Goal: Connect with others: Connect with other users

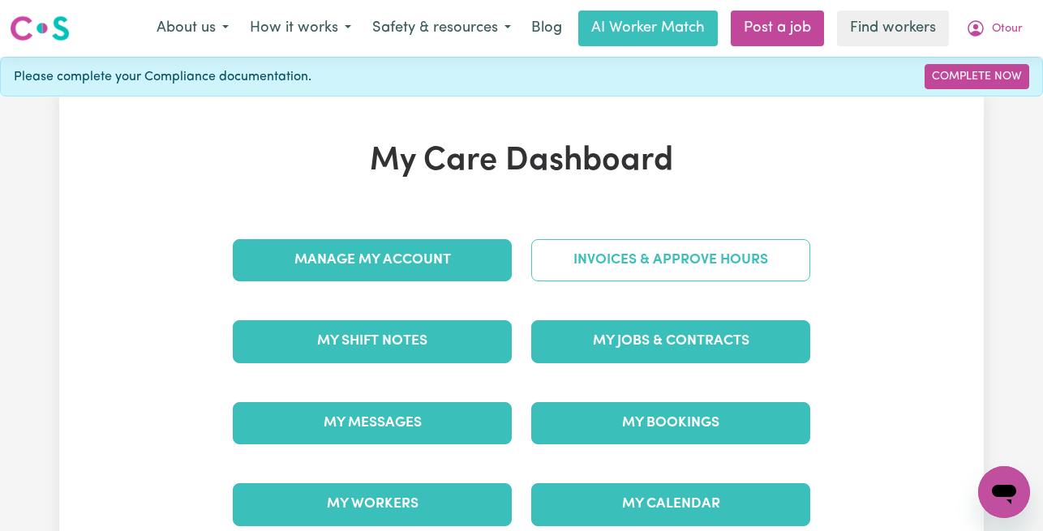
click at [611, 268] on link "Invoices & Approve Hours" at bounding box center [670, 260] width 279 height 42
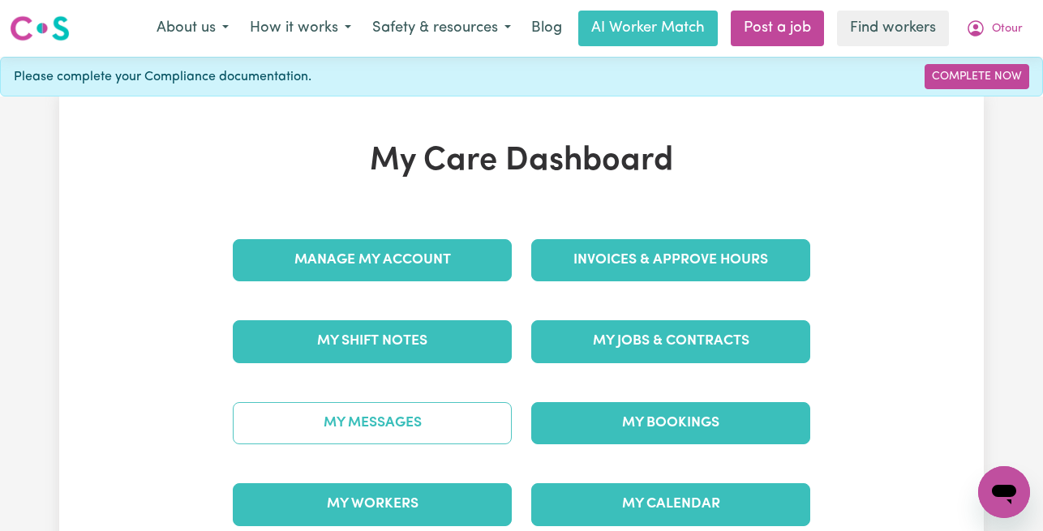
click at [359, 432] on link "My Messages" at bounding box center [372, 423] width 279 height 42
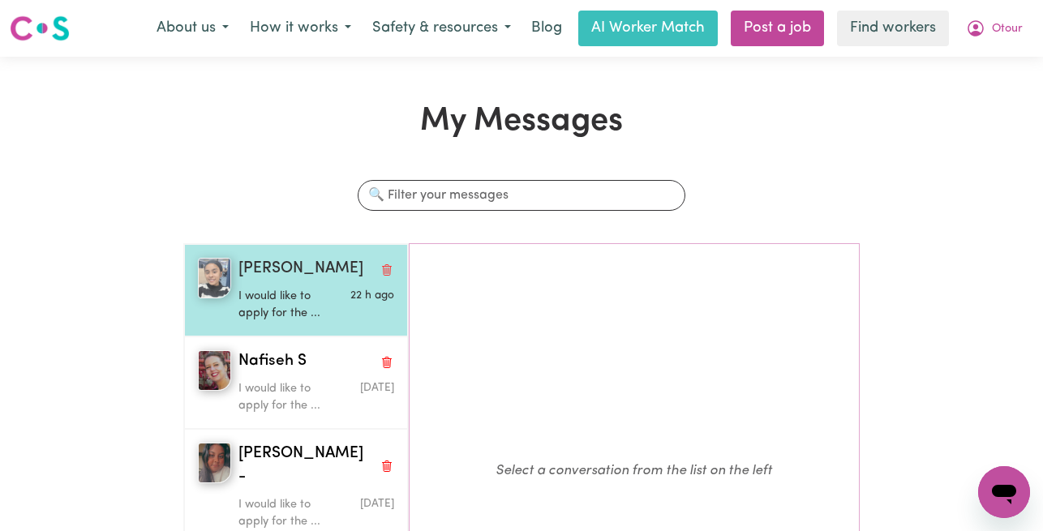
click at [269, 304] on p "I would like to apply for the ..." at bounding box center [291, 305] width 104 height 35
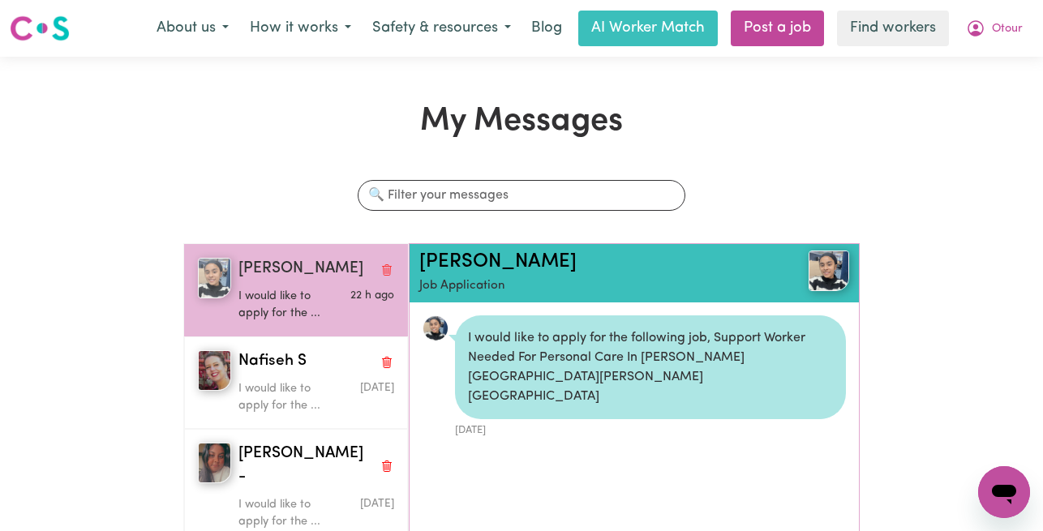
scroll to position [10, 0]
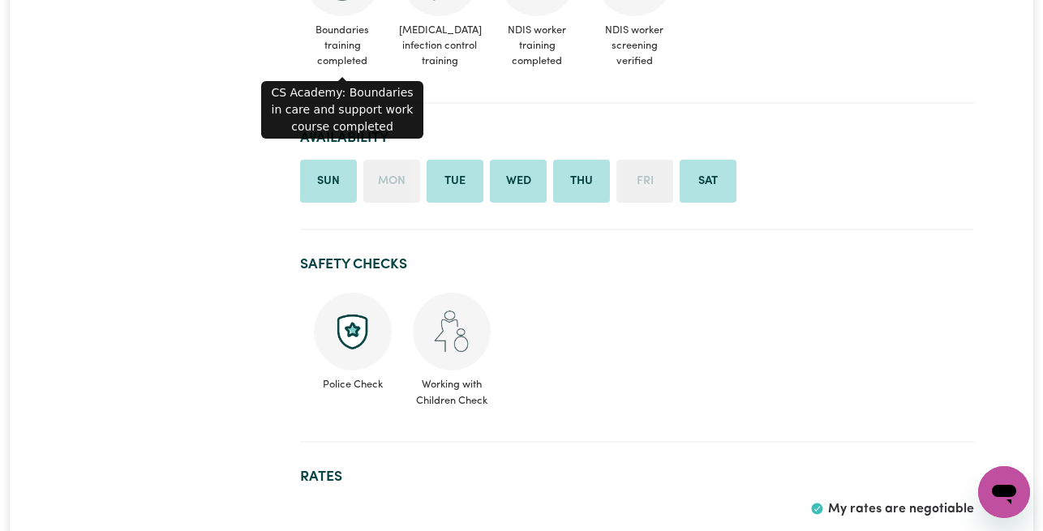
scroll to position [1003, 0]
